Goal: Transaction & Acquisition: Purchase product/service

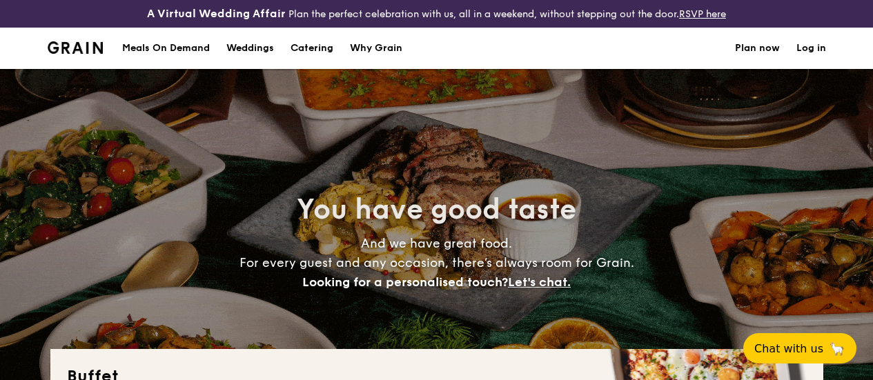
select select
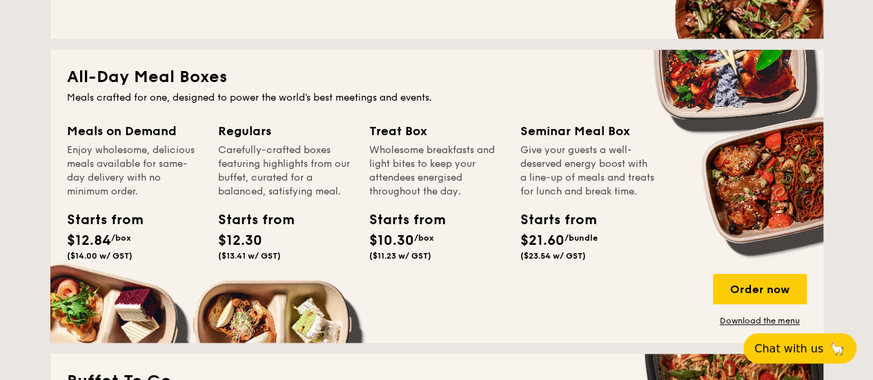
scroll to position [690, 0]
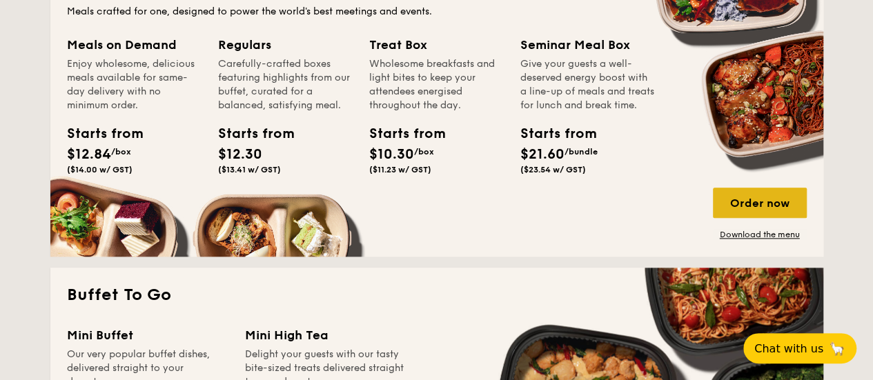
click at [745, 210] on div "Order now" at bounding box center [760, 203] width 94 height 30
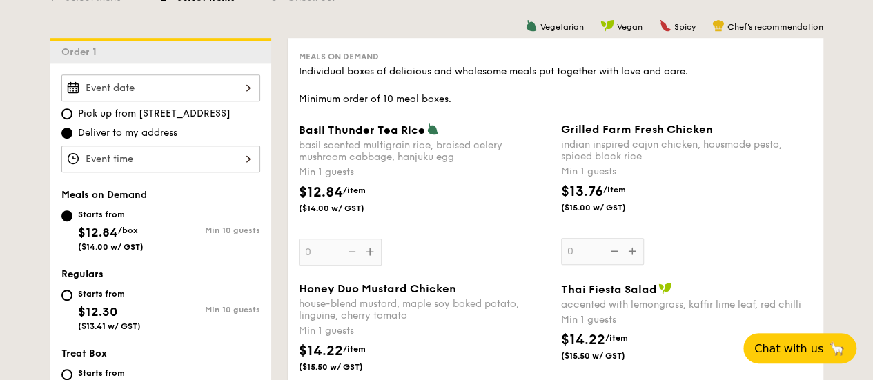
scroll to position [386, 0]
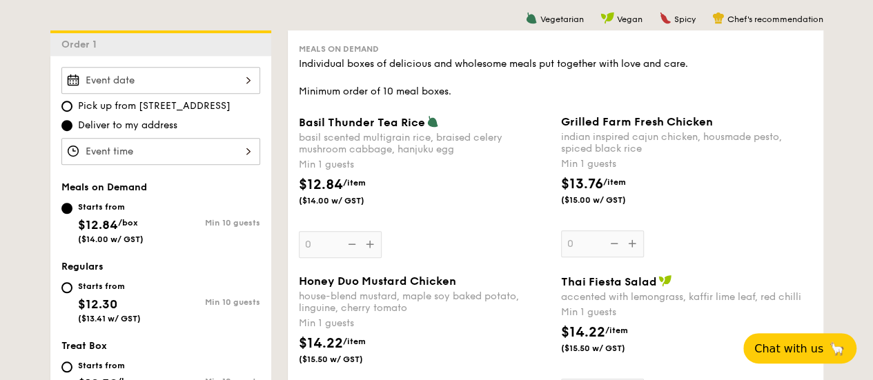
click at [164, 93] on div at bounding box center [160, 80] width 199 height 27
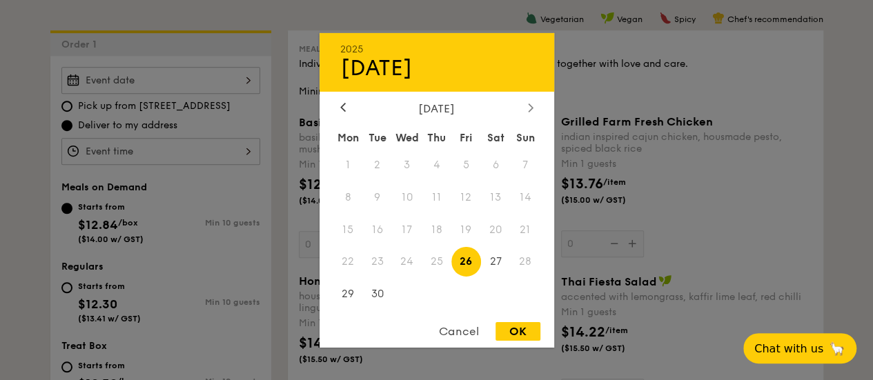
click at [529, 105] on icon at bounding box center [531, 107] width 6 height 9
click at [373, 194] on span "7" at bounding box center [377, 197] width 30 height 30
click at [510, 328] on div "OK" at bounding box center [518, 331] width 45 height 19
type input "[DATE]"
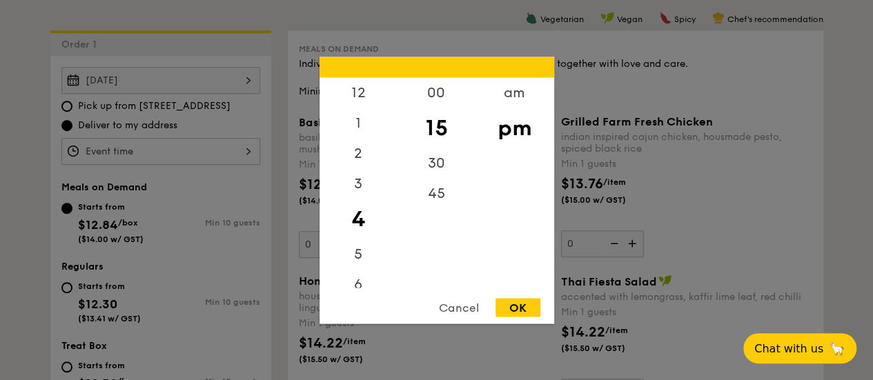
click at [240, 158] on div "12 1 2 3 4 5 6 7 8 9 10 11 00 15 30 45 am pm Cancel OK" at bounding box center [160, 151] width 199 height 27
click at [361, 103] on div "12" at bounding box center [359, 97] width 78 height 40
click at [433, 92] on div "00" at bounding box center [437, 97] width 78 height 40
click at [520, 303] on div "OK" at bounding box center [518, 307] width 45 height 19
type input "12:00PM"
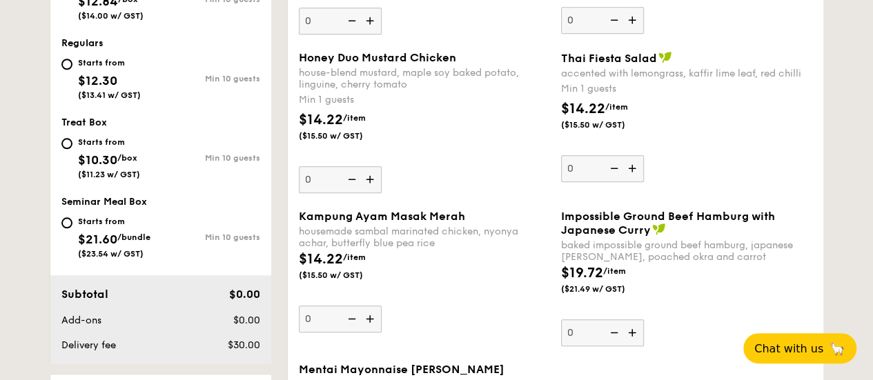
scroll to position [607, 0]
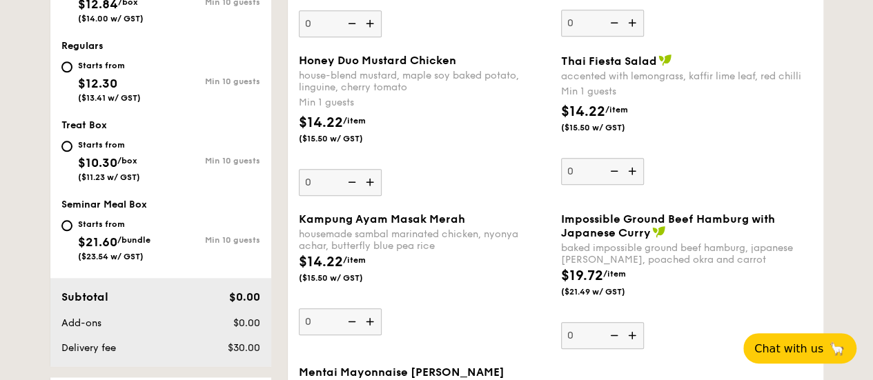
click at [83, 71] on div "Starts from" at bounding box center [109, 65] width 63 height 11
click at [72, 72] on input "Starts from $12.30 ($13.41 w/ GST) Min 10 guests" at bounding box center [66, 66] width 11 height 11
radio input "true"
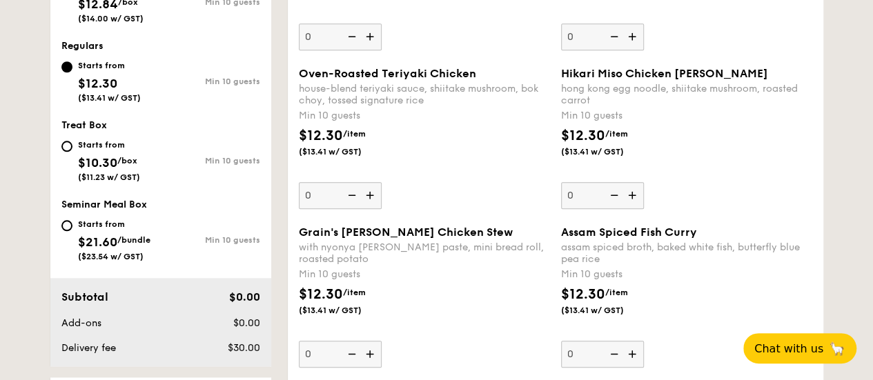
click at [373, 208] on img at bounding box center [371, 195] width 21 height 26
click at [373, 208] on input "0" at bounding box center [340, 195] width 83 height 27
click at [370, 206] on img at bounding box center [371, 195] width 21 height 26
click at [370, 206] on input "10" at bounding box center [340, 195] width 83 height 27
click at [370, 206] on img at bounding box center [371, 195] width 21 height 26
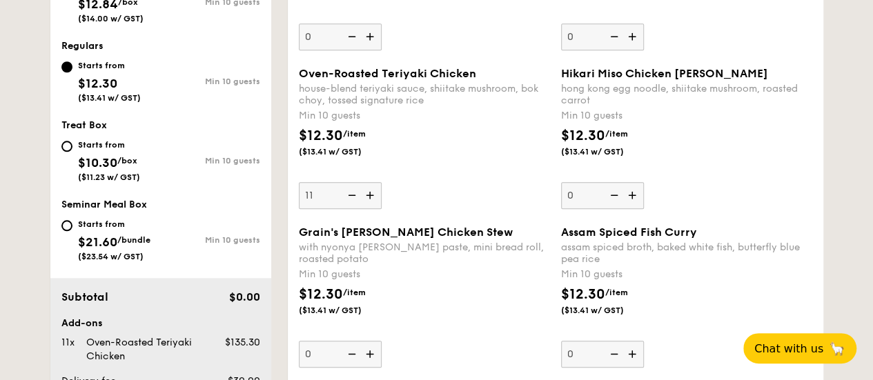
click at [370, 206] on input "11" at bounding box center [340, 195] width 83 height 27
type input "12"
click at [482, 190] on div "Oven-Roasted Teriyaki Chicken house-blend teriyaki sauce, shiitake mushroom, bo…" at bounding box center [424, 138] width 251 height 142
click at [382, 190] on input "12" at bounding box center [340, 195] width 83 height 27
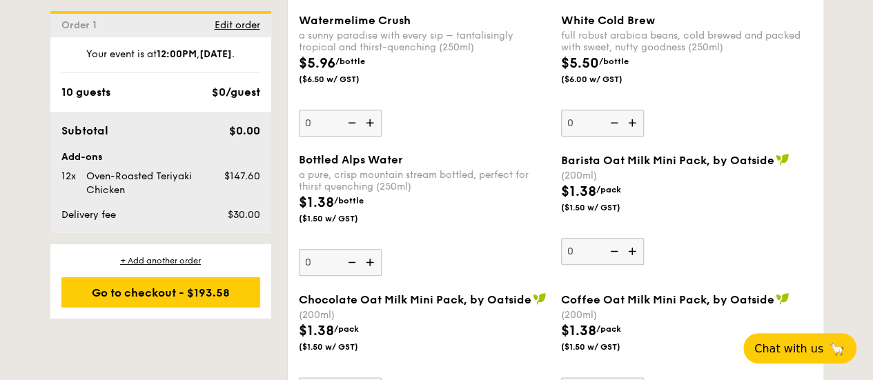
scroll to position [3344, 0]
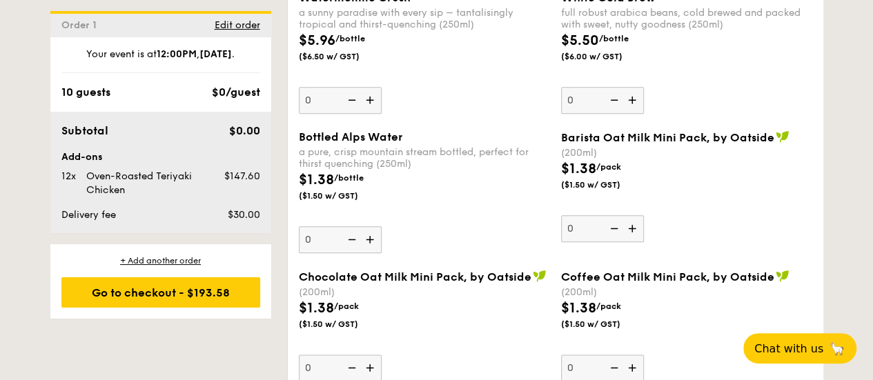
click at [367, 235] on img at bounding box center [371, 239] width 21 height 26
click at [367, 235] on input "0" at bounding box center [340, 239] width 83 height 27
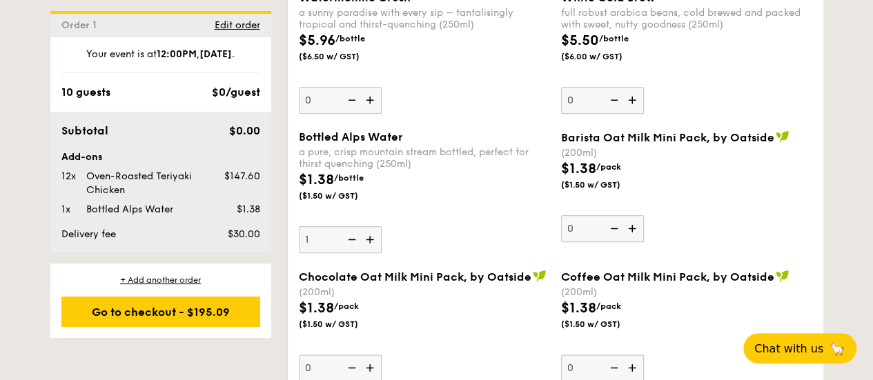
click at [367, 235] on img at bounding box center [371, 239] width 21 height 26
click at [367, 235] on input "1" at bounding box center [340, 239] width 83 height 27
click at [367, 235] on img at bounding box center [371, 239] width 21 height 26
click at [367, 235] on input "2" at bounding box center [340, 239] width 83 height 27
click at [367, 235] on img at bounding box center [371, 239] width 21 height 26
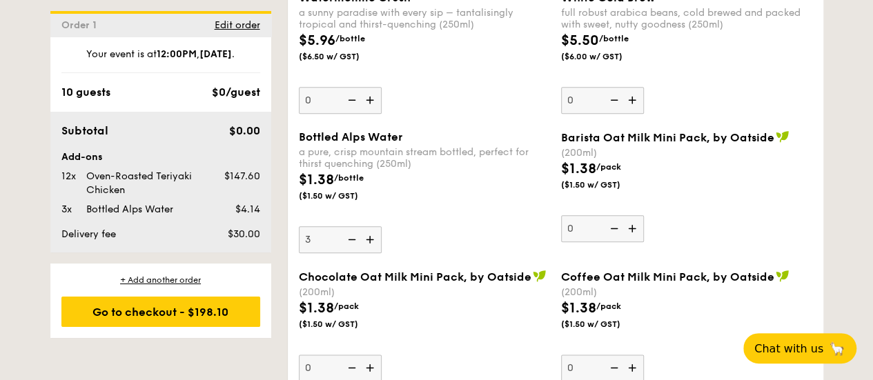
click at [367, 235] on input "3" at bounding box center [340, 239] width 83 height 27
click at [367, 235] on img at bounding box center [371, 239] width 21 height 26
click at [367, 235] on input "4" at bounding box center [340, 239] width 83 height 27
click at [367, 235] on img at bounding box center [371, 239] width 21 height 26
click at [367, 235] on input "5" at bounding box center [340, 239] width 83 height 27
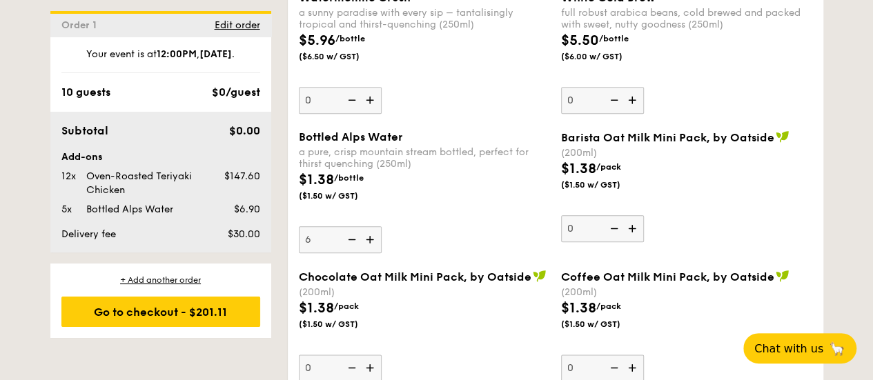
click at [367, 235] on img at bounding box center [371, 239] width 21 height 26
click at [367, 235] on input "6" at bounding box center [340, 239] width 83 height 27
click at [367, 235] on img at bounding box center [371, 239] width 21 height 26
click at [367, 235] on input "7" at bounding box center [340, 239] width 83 height 27
click at [367, 235] on img at bounding box center [371, 239] width 21 height 26
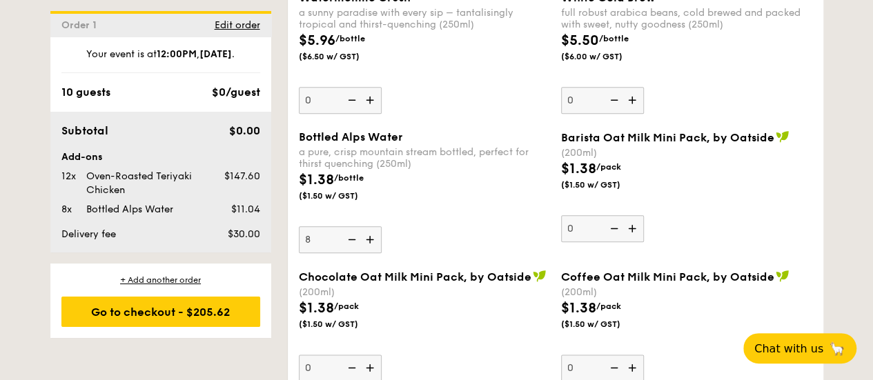
click at [367, 235] on input "8" at bounding box center [340, 239] width 83 height 27
click at [367, 235] on img at bounding box center [371, 239] width 21 height 26
click at [367, 235] on input "9" at bounding box center [340, 239] width 83 height 27
click at [367, 235] on img at bounding box center [371, 239] width 21 height 26
click at [367, 235] on input "10" at bounding box center [340, 239] width 83 height 27
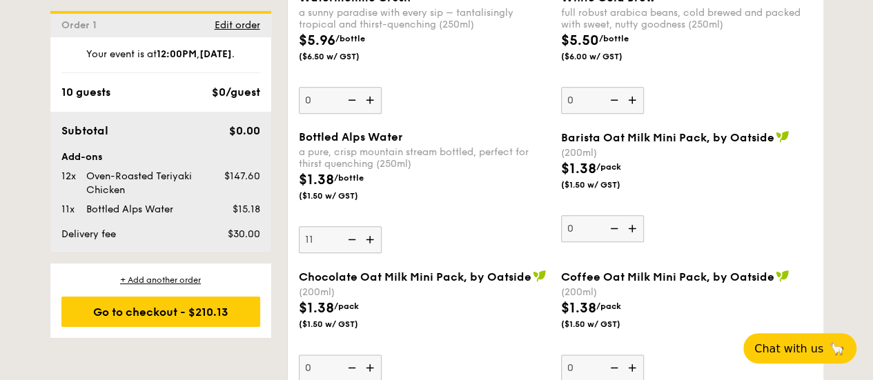
click at [367, 235] on img at bounding box center [371, 239] width 21 height 26
click at [367, 235] on input "11" at bounding box center [340, 239] width 83 height 27
type input "12"
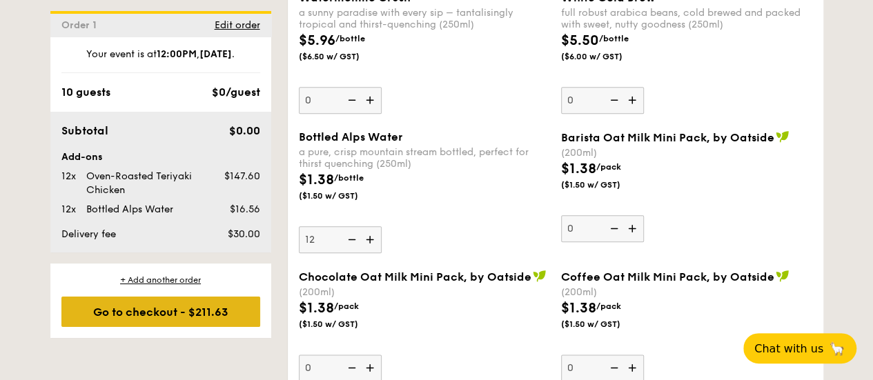
click at [154, 307] on div "Go to checkout - $211.63" at bounding box center [160, 312] width 199 height 30
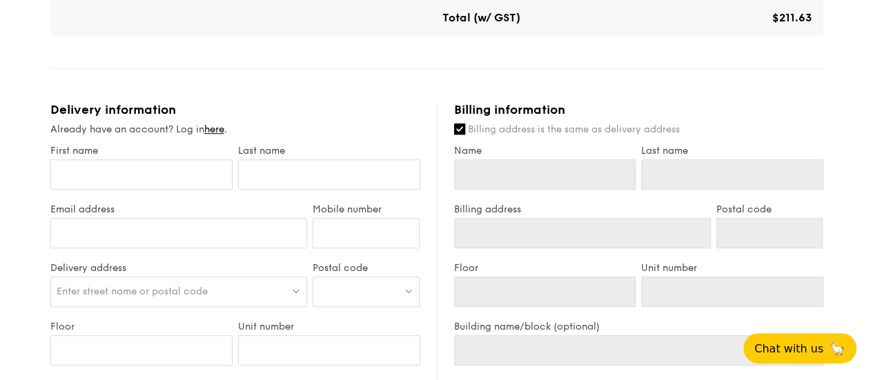
scroll to position [524, 0]
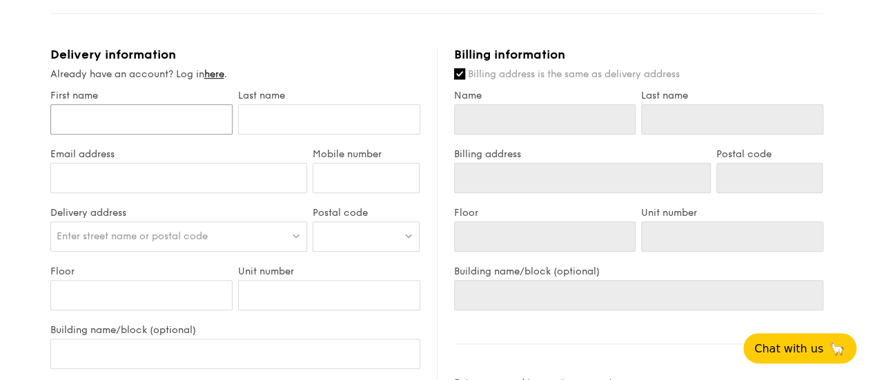
click at [92, 130] on input "First name" at bounding box center [141, 119] width 182 height 30
type input "V"
type input "Val"
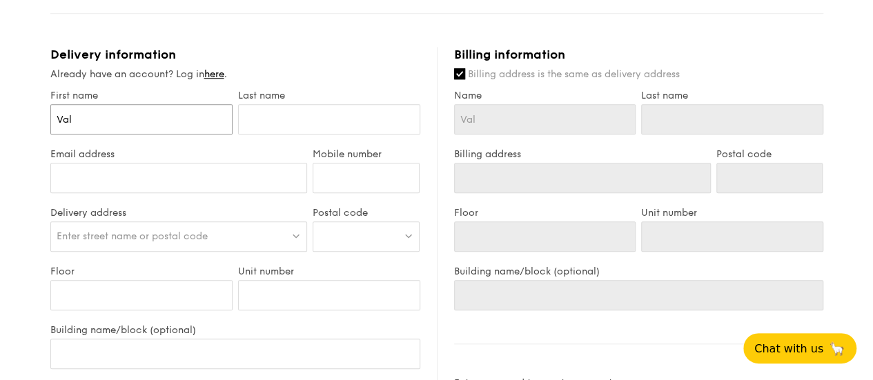
type input "Vale"
type input "Valer"
type input "[PERSON_NAME]"
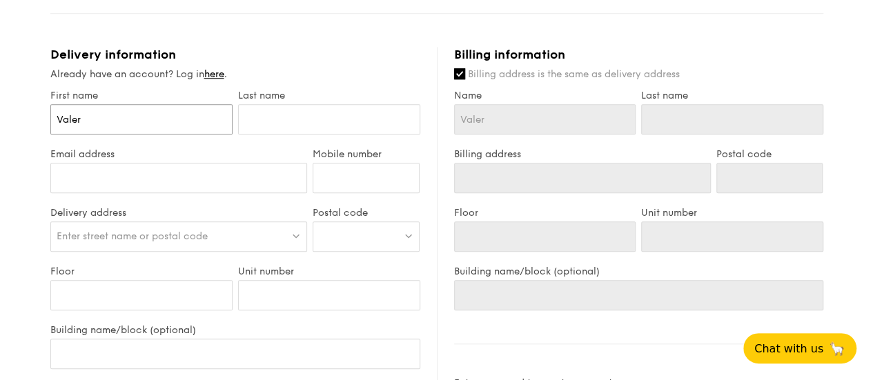
type input "[PERSON_NAME]"
type input "N"
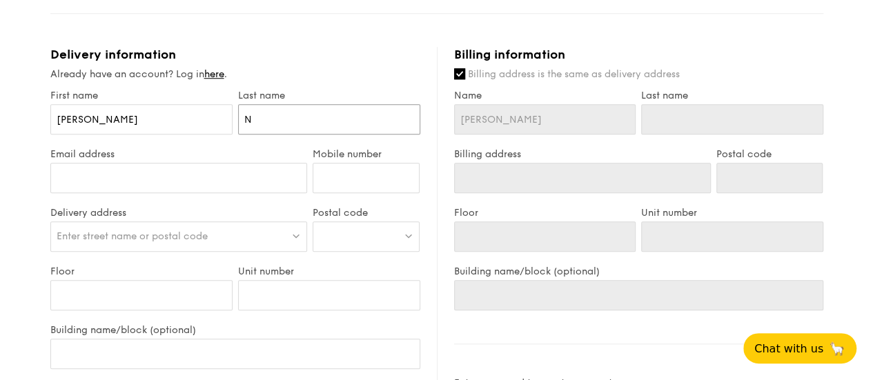
type input "N"
type input "Ne"
type input "Neo"
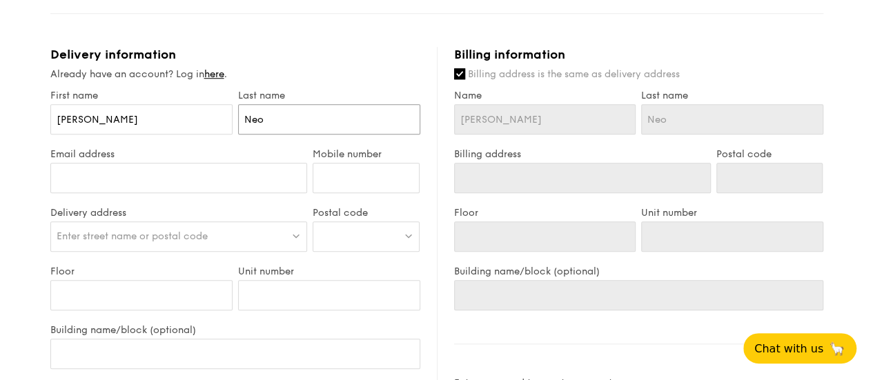
type input "Neo"
type input "[EMAIL_ADDRESS][DOMAIN_NAME]"
type input "98779854"
click at [90, 242] on span "Enter street name or postal code" at bounding box center [132, 237] width 151 height 12
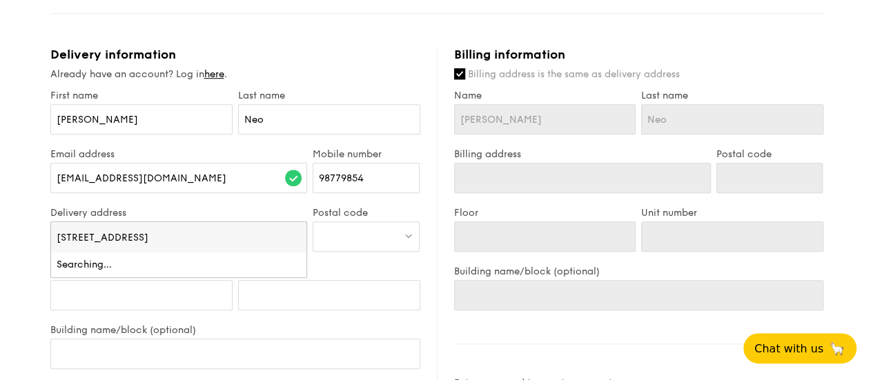
type input "[STREET_ADDRESS]"
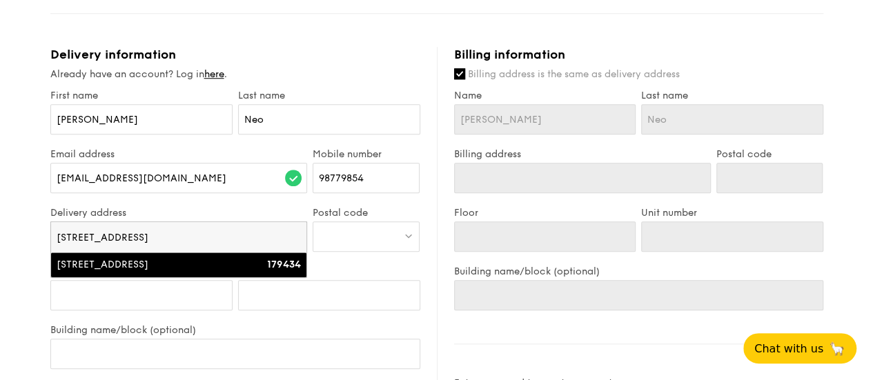
click at [104, 269] on div "[STREET_ADDRESS]" at bounding box center [149, 265] width 184 height 14
type input "[STREET_ADDRESS]"
type input "179434"
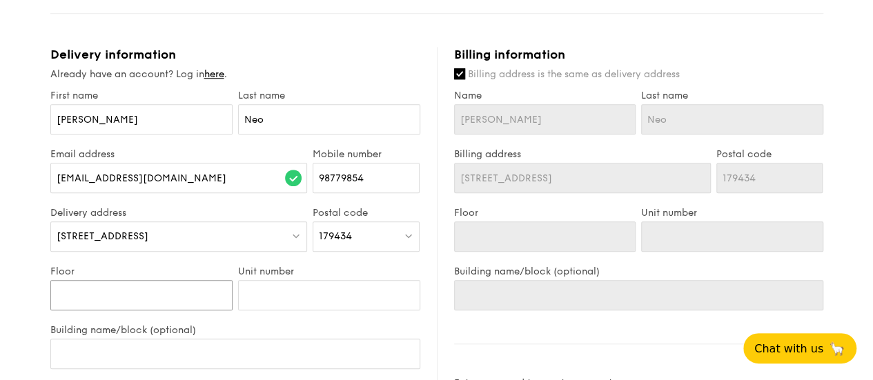
click at [99, 308] on input "Floor" at bounding box center [141, 295] width 182 height 30
type input "0"
type input "04"
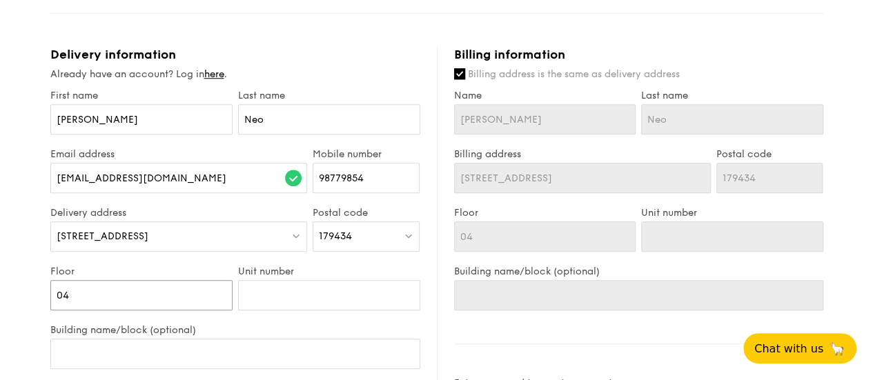
type input "04"
type input "0"
type input "03"
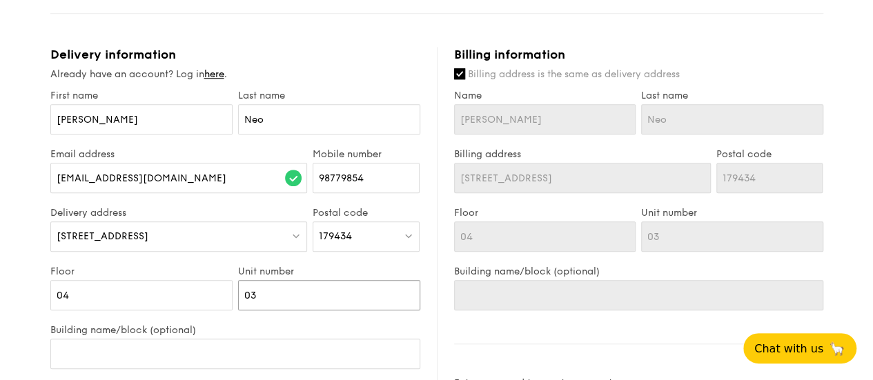
type input "03"
type input "T"
type input "Th"
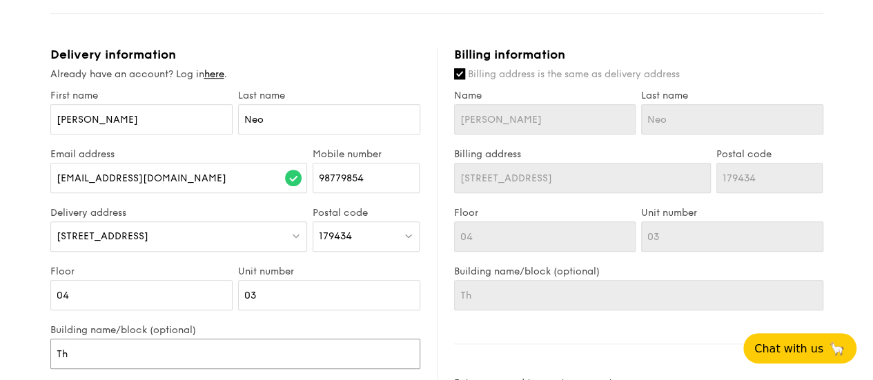
type input "The"
type input "The T"
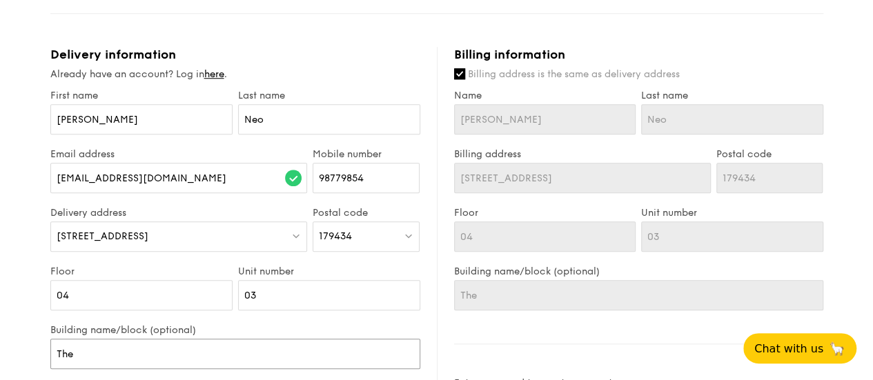
type input "The T"
type input "The Tr"
type input "The Tre"
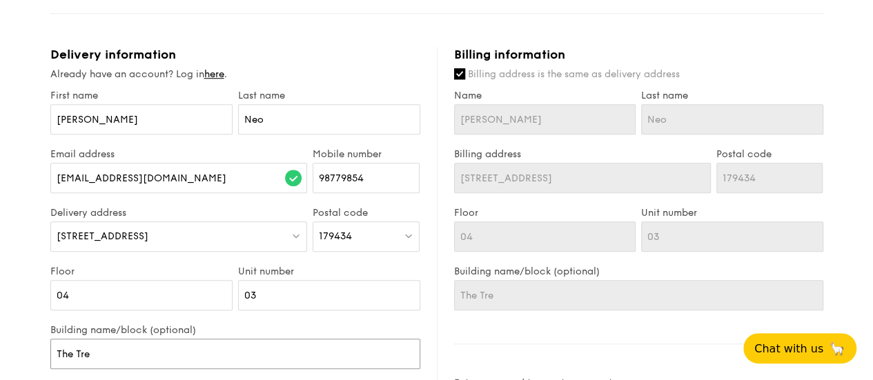
type input "The Trea"
type input "The Treas"
type input "The Treasu"
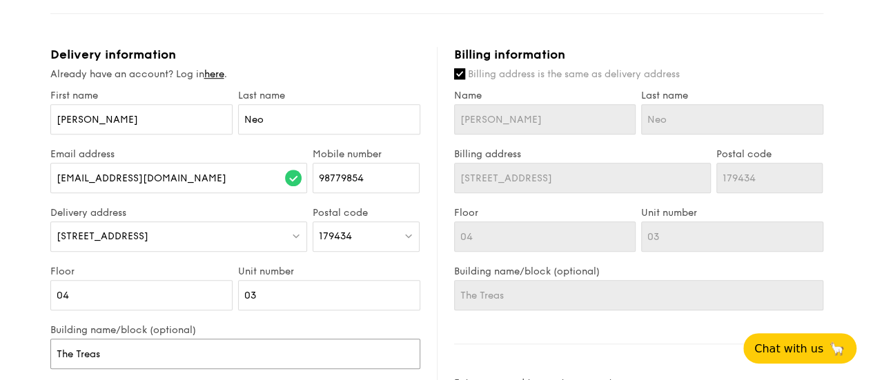
type input "The Treasu"
type input "The Treasur"
type input "The Treasury"
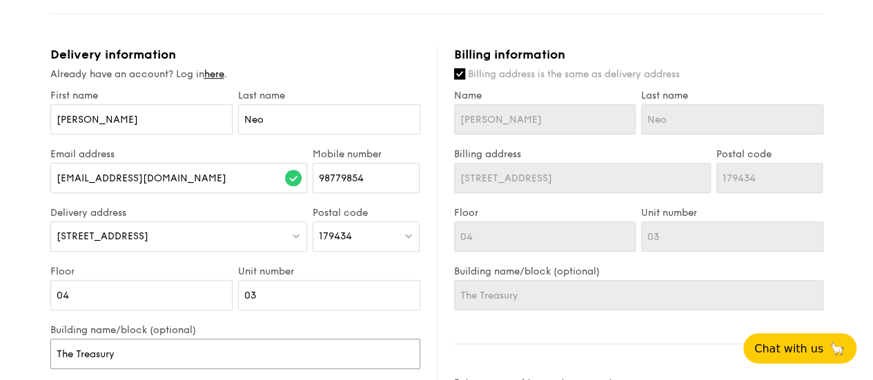
type input "The Treasury"
click at [5, 313] on div "1 - Select menu 2 - Select items 3 - Check out Regulars Serving time: [DATE] 12…" at bounding box center [436, 140] width 873 height 1275
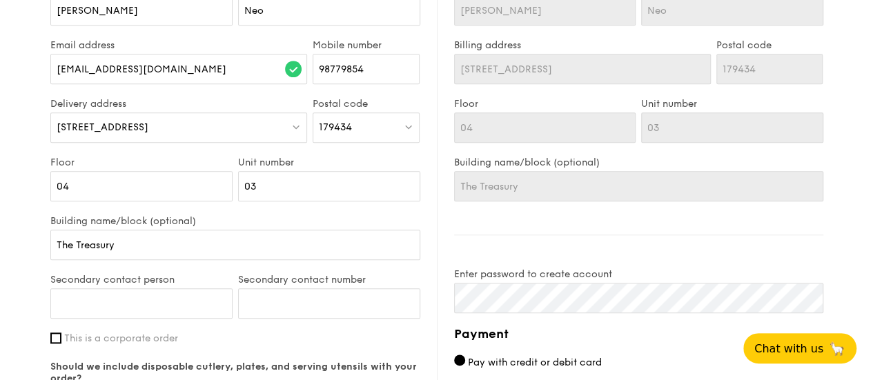
scroll to position [635, 0]
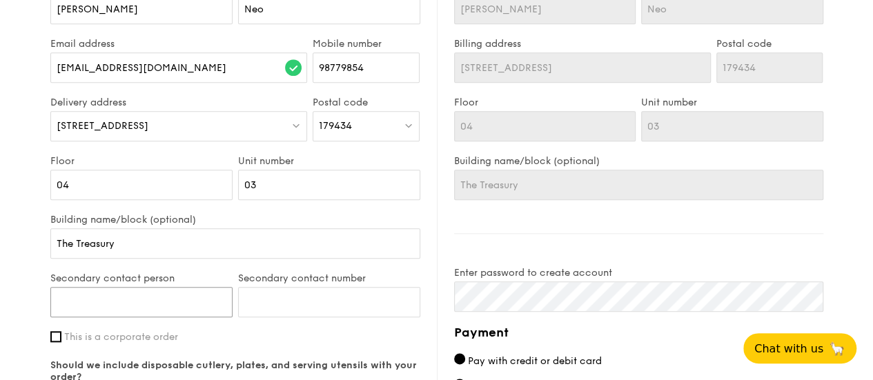
click at [85, 313] on input "Secondary contact person" at bounding box center [141, 302] width 182 height 30
type input "[PERSON_NAME]"
click at [357, 314] on input "Secondary contact number" at bounding box center [329, 302] width 182 height 30
type input "87544807"
click at [58, 342] on input "This is a corporate order" at bounding box center [55, 336] width 11 height 11
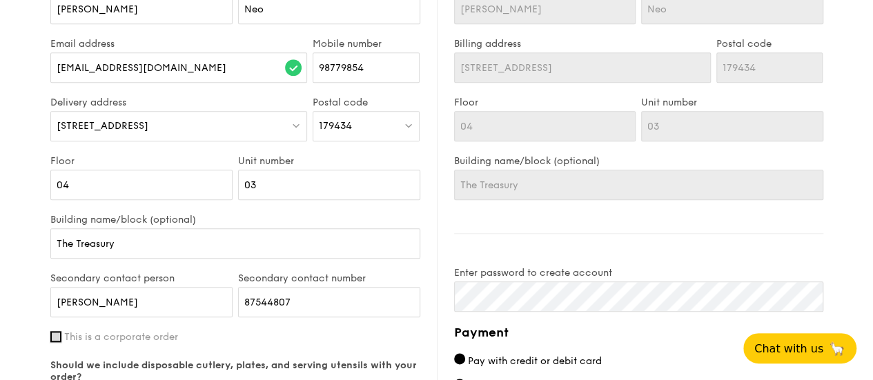
checkbox input "true"
click at [23, 335] on div "1 - Select menu 2 - Select items 3 - Check out Regulars Serving time: [DATE] 12…" at bounding box center [436, 30] width 873 height 1275
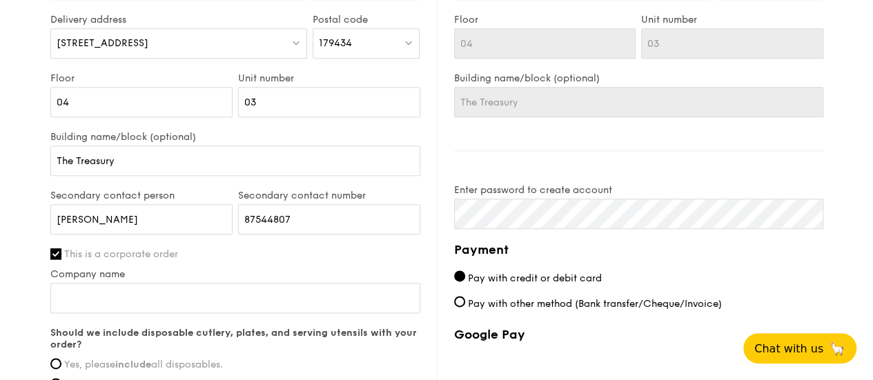
scroll to position [745, 0]
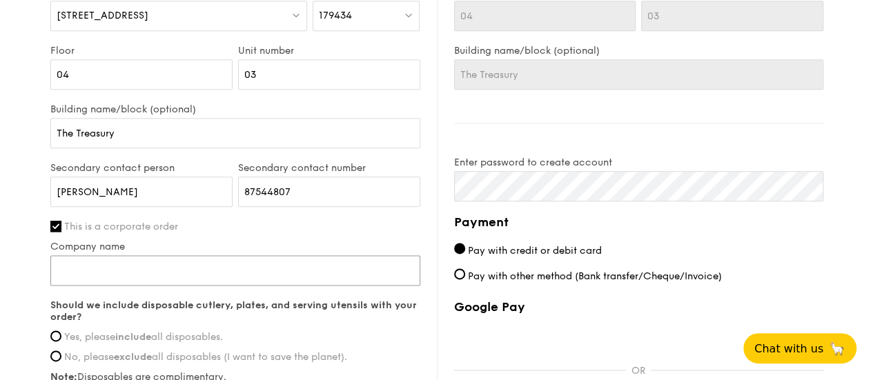
click at [90, 275] on input "Company name" at bounding box center [235, 270] width 370 height 30
type input "Ministry of Trade and Industry (MTI), Economics Division"
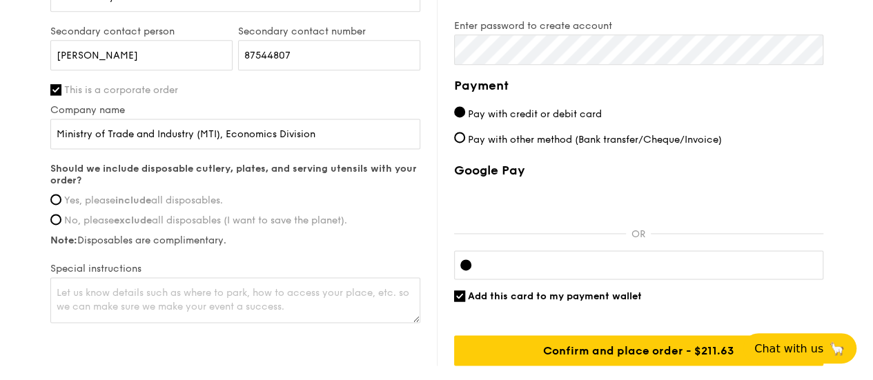
scroll to position [883, 0]
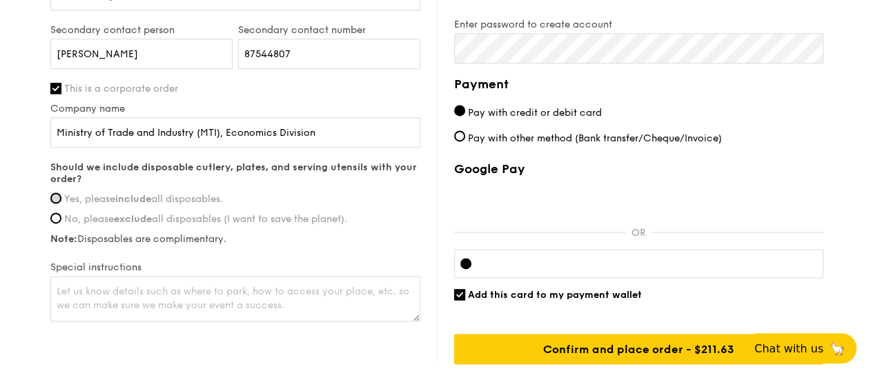
click at [57, 204] on input "Yes, please include all disposables." at bounding box center [55, 198] width 11 height 11
radio input "true"
click at [68, 301] on textarea at bounding box center [235, 299] width 370 height 46
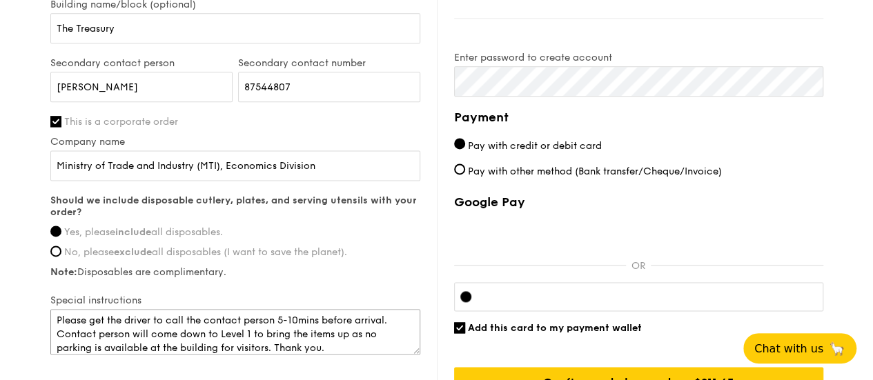
scroll to position [856, 0]
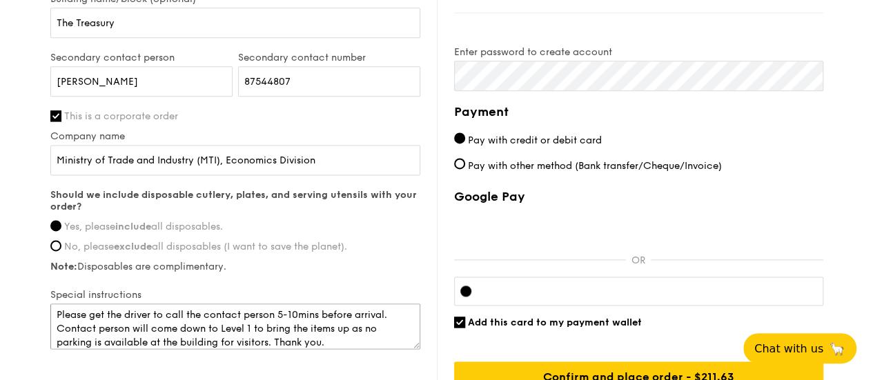
type textarea "Please get the driver to call the contact person 5-10mins before arrival. Conta…"
click at [549, 171] on span "Pay with other method (Bank transfer/Cheque/Invoice)" at bounding box center [595, 165] width 254 height 12
click at [465, 169] on input "Pay with other method (Bank transfer/Cheque/Invoice)" at bounding box center [459, 163] width 11 height 11
radio input "true"
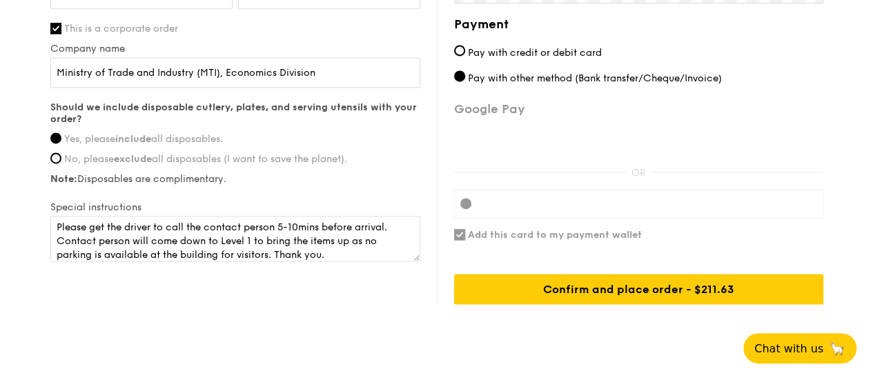
scroll to position [947, 0]
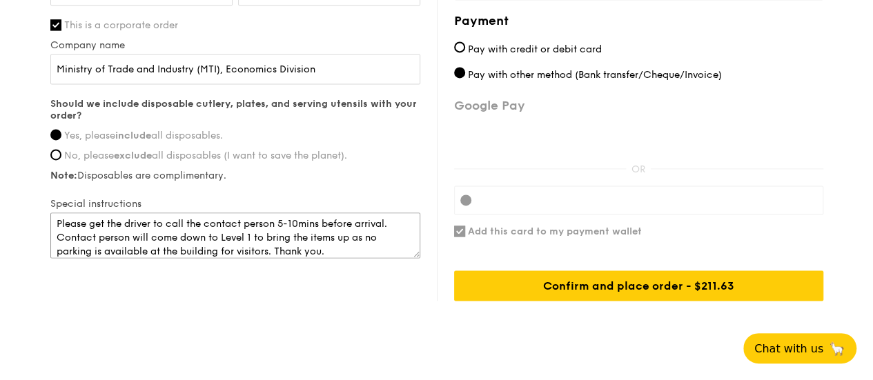
click at [280, 230] on textarea "Please get the driver to call the contact person 5-10mins before arrival. Conta…" at bounding box center [235, 236] width 370 height 46
click at [229, 258] on textarea "Please get the driver to call the contact persons 10mins before arrival to meet…" at bounding box center [235, 236] width 370 height 46
click at [225, 245] on textarea "Please get the driver to call the contact persons 10mins before arrival to meet…" at bounding box center [235, 236] width 370 height 46
click at [228, 258] on textarea "Please get the driver to call the contact persons 10mins before arrival to meet…" at bounding box center [235, 236] width 370 height 46
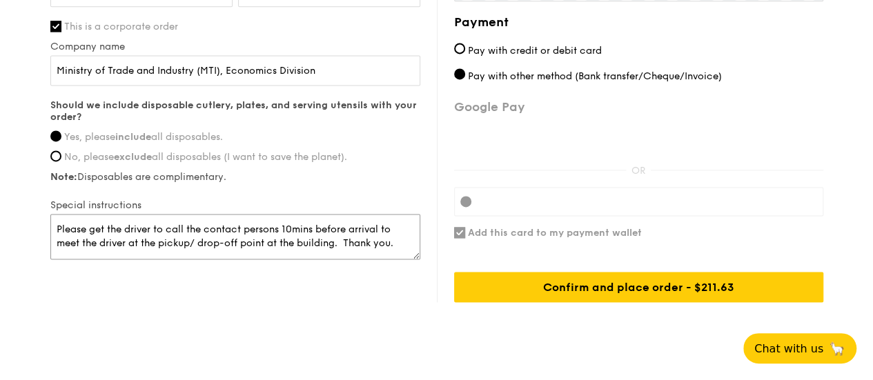
scroll to position [986, 0]
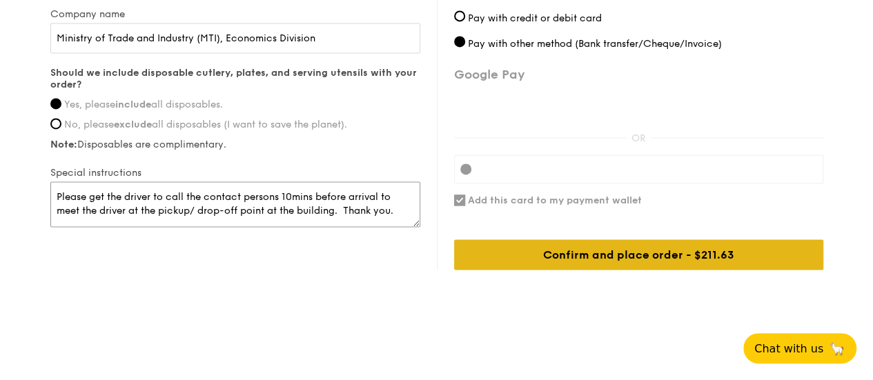
type textarea "Please get the driver to call the contact persons 10mins before arrival to meet…"
click at [692, 253] on div "Confirm and place order - $211.63" at bounding box center [638, 254] width 369 height 30
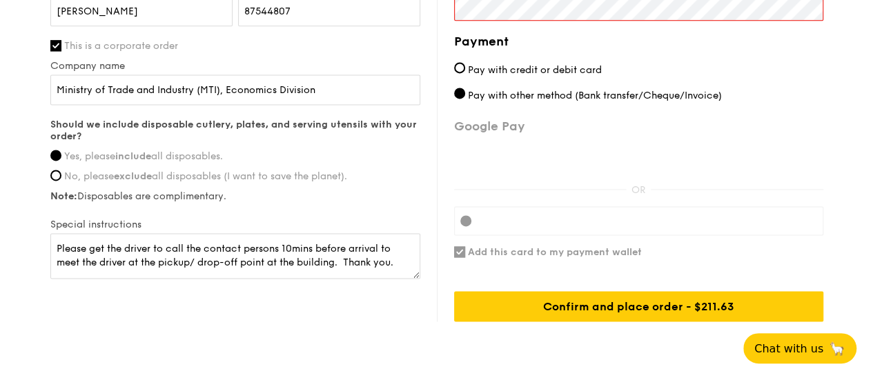
drag, startPoint x: 872, startPoint y: 282, endPoint x: 867, endPoint y: 221, distance: 60.9
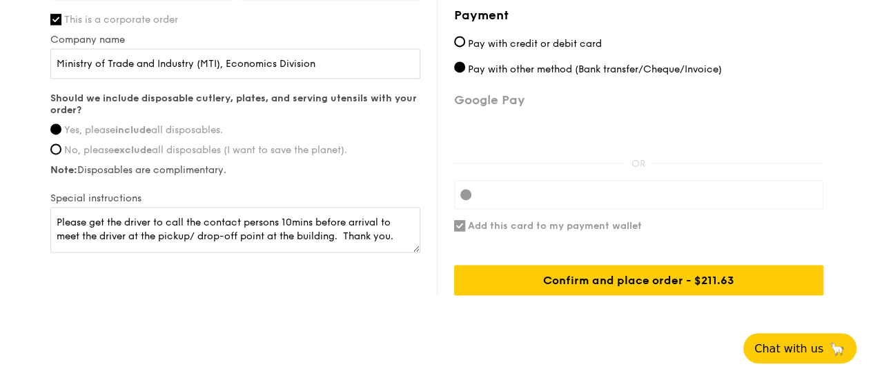
scroll to position [954, 0]
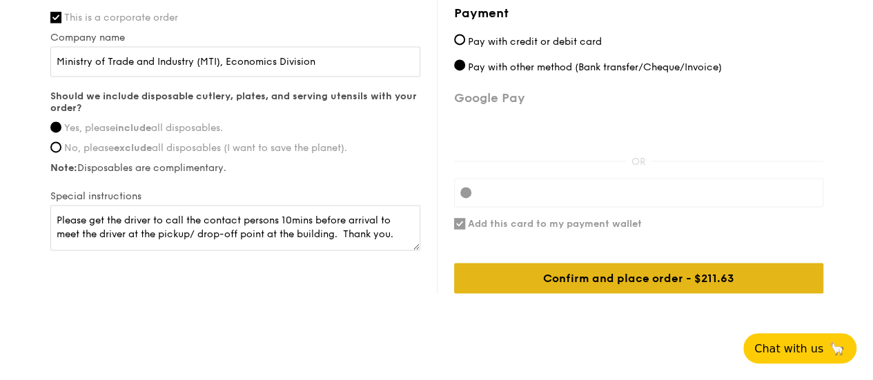
click at [644, 293] on div "Confirm and place order - $211.63" at bounding box center [638, 278] width 369 height 30
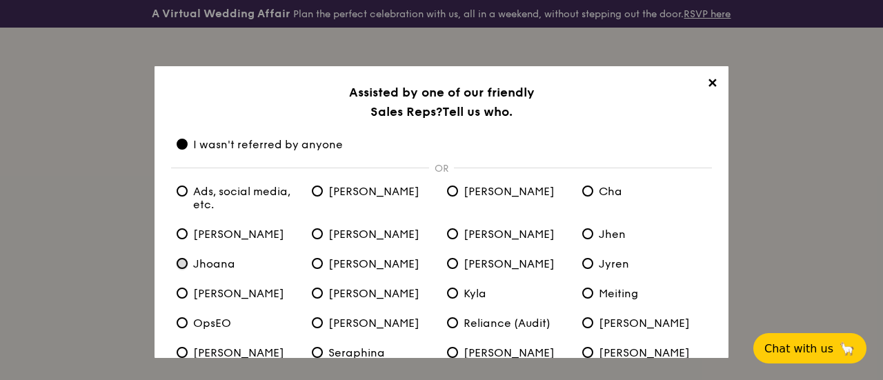
click at [186, 266] on input "Jhoana" at bounding box center [182, 263] width 11 height 11
radio input "true"
radio anyone "false"
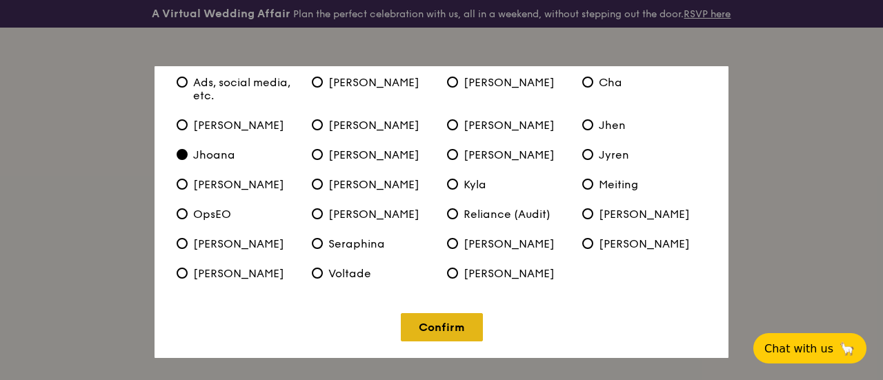
click at [437, 331] on link "Confirm" at bounding box center [442, 327] width 82 height 28
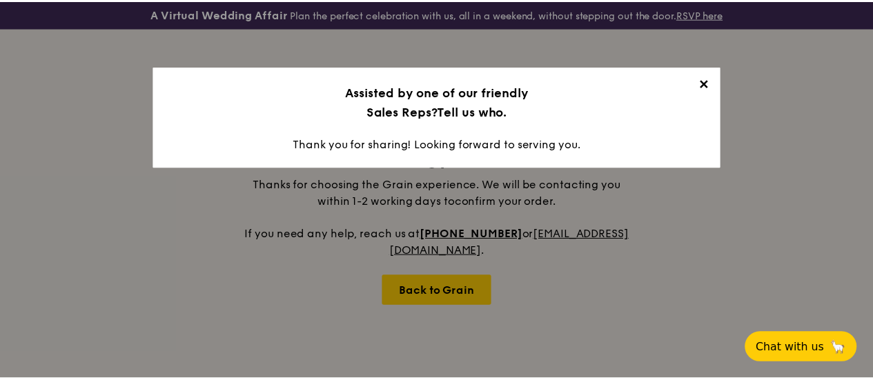
scroll to position [0, 0]
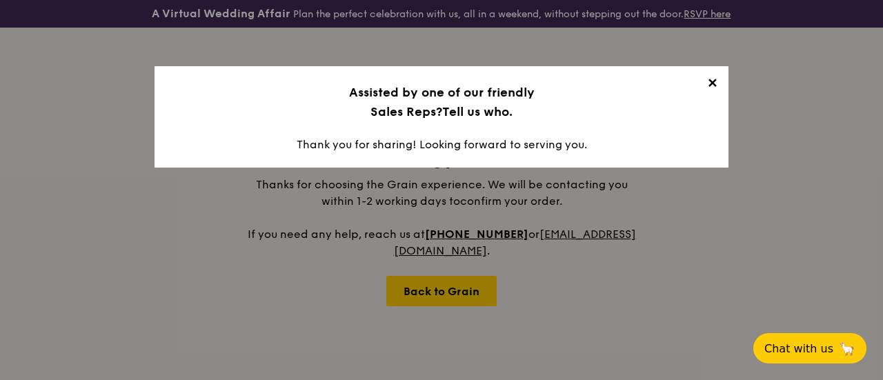
click at [707, 84] on span "✕" at bounding box center [712, 85] width 19 height 19
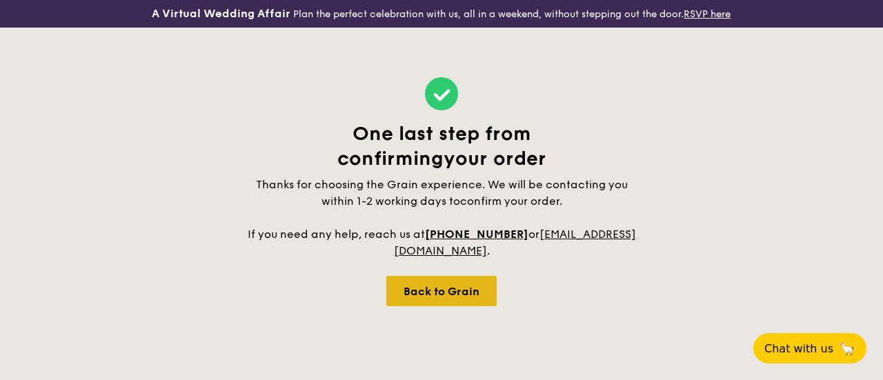
click at [442, 290] on div "Back to Grain" at bounding box center [441, 291] width 110 height 30
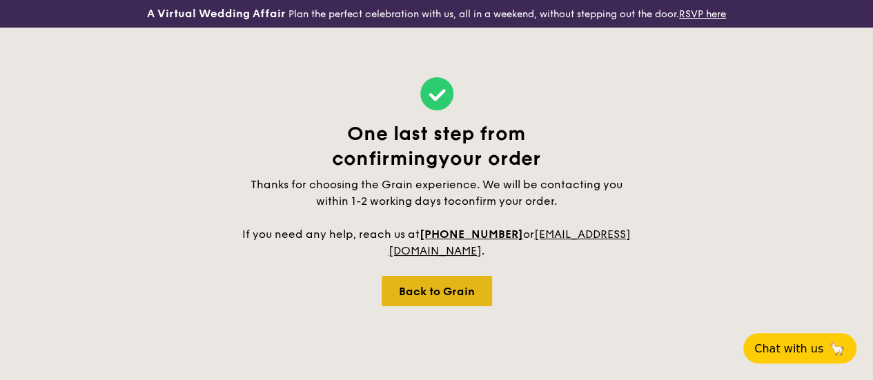
select select
